Goal: Entertainment & Leisure: Browse casually

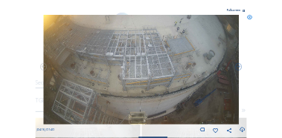
scroll to position [73, 0]
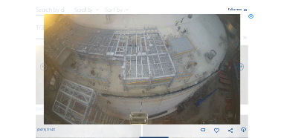
click at [251, 18] on icon at bounding box center [250, 16] width 5 height 5
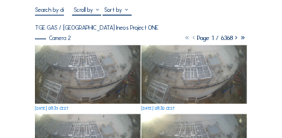
click at [97, 70] on img at bounding box center [87, 74] width 105 height 59
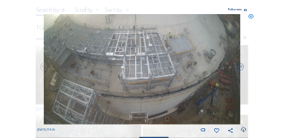
click at [252, 16] on icon at bounding box center [250, 16] width 5 height 5
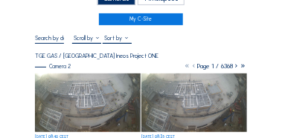
scroll to position [46, 0]
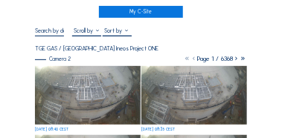
scroll to position [54, 0]
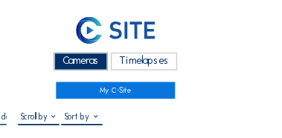
click at [209, 8] on div "Cameras Timelapses My C-Site" at bounding box center [140, 39] width 211 height 64
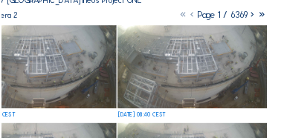
scroll to position [61, 0]
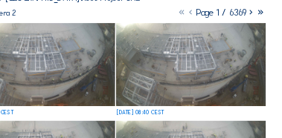
click at [120, 79] on img at bounding box center [87, 86] width 105 height 59
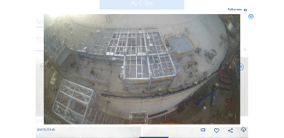
click at [251, 16] on icon at bounding box center [250, 16] width 5 height 5
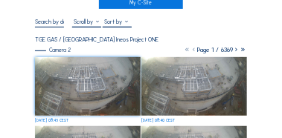
click at [94, 84] on img at bounding box center [87, 86] width 105 height 59
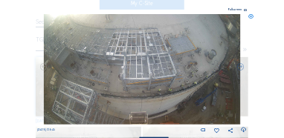
click at [251, 18] on icon at bounding box center [250, 16] width 5 height 5
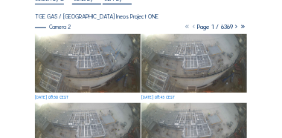
scroll to position [85, 0]
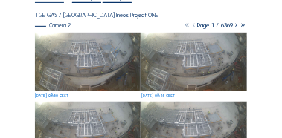
click at [105, 62] on img at bounding box center [87, 62] width 105 height 59
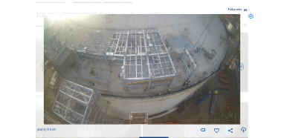
click at [250, 17] on icon at bounding box center [250, 16] width 5 height 5
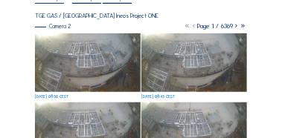
scroll to position [86, 0]
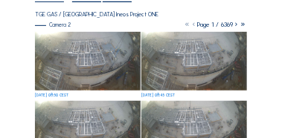
click at [91, 53] on img at bounding box center [87, 61] width 105 height 59
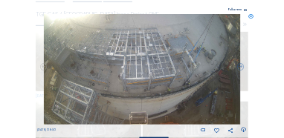
click at [250, 19] on icon at bounding box center [250, 16] width 5 height 5
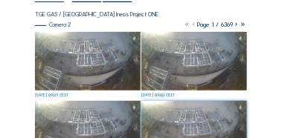
click at [80, 62] on img at bounding box center [87, 61] width 105 height 59
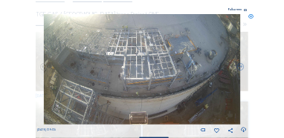
click at [252, 16] on icon at bounding box center [250, 16] width 5 height 5
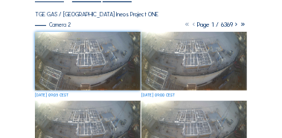
click at [91, 53] on img at bounding box center [87, 61] width 105 height 59
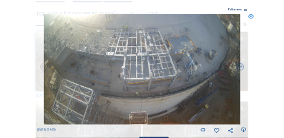
click at [253, 16] on icon at bounding box center [250, 16] width 5 height 5
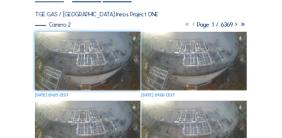
click at [56, 49] on img at bounding box center [87, 61] width 105 height 59
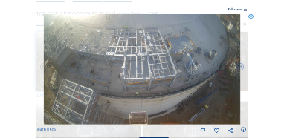
click at [249, 16] on icon at bounding box center [250, 16] width 5 height 5
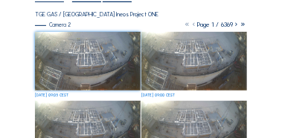
click at [103, 50] on img at bounding box center [87, 61] width 105 height 59
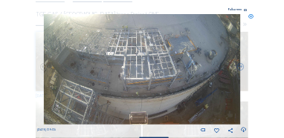
click at [250, 16] on icon at bounding box center [250, 16] width 5 height 5
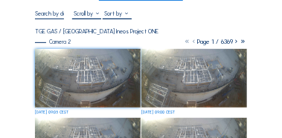
scroll to position [71, 0]
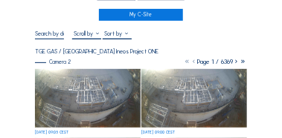
scroll to position [44, 0]
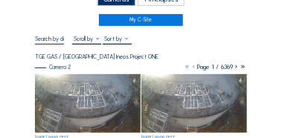
drag, startPoint x: 283, startPoint y: 14, endPoint x: 238, endPoint y: 16, distance: 44.6
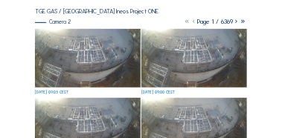
scroll to position [88, 0]
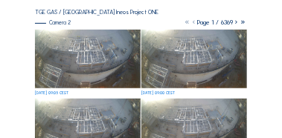
click at [98, 62] on img at bounding box center [87, 59] width 105 height 59
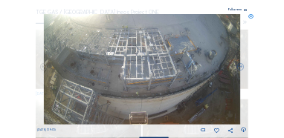
click at [252, 17] on icon at bounding box center [250, 16] width 5 height 5
